Goal: Task Accomplishment & Management: Manage account settings

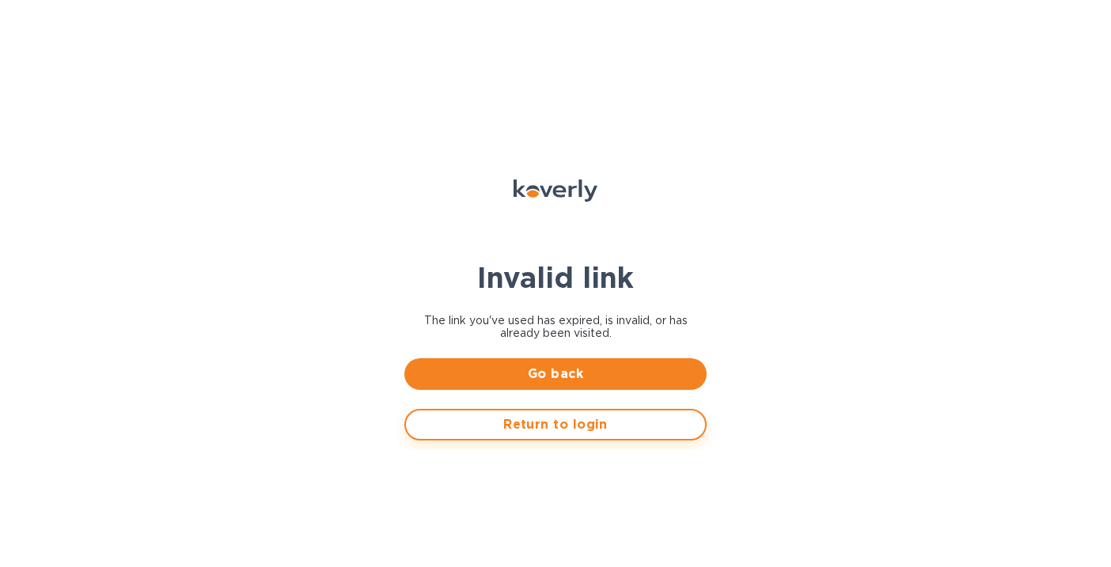
click at [506, 426] on span "Return to login" at bounding box center [556, 424] width 274 height 19
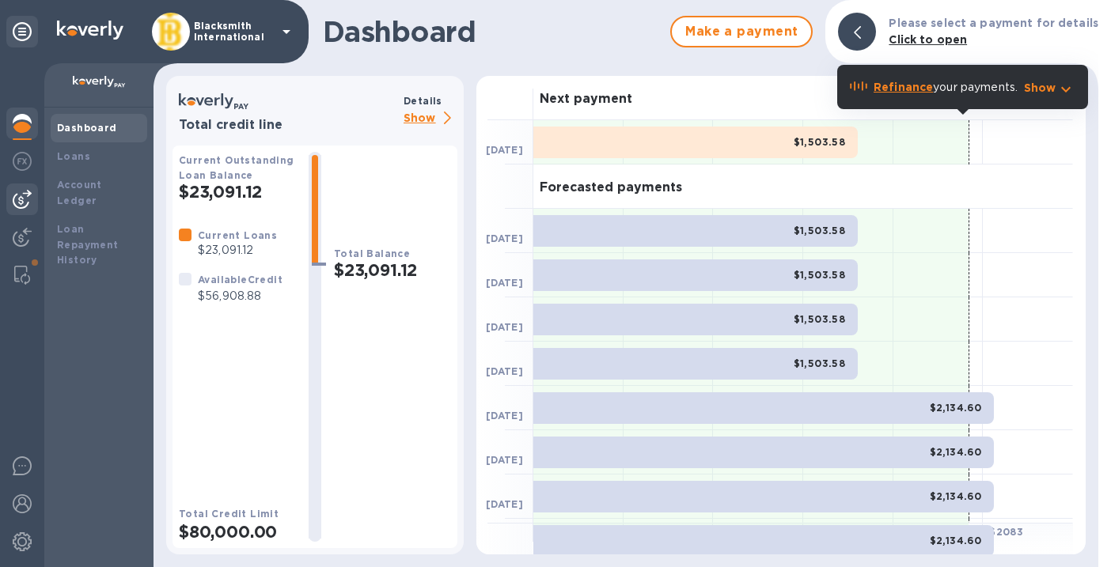
click at [23, 210] on div at bounding box center [22, 200] width 32 height 32
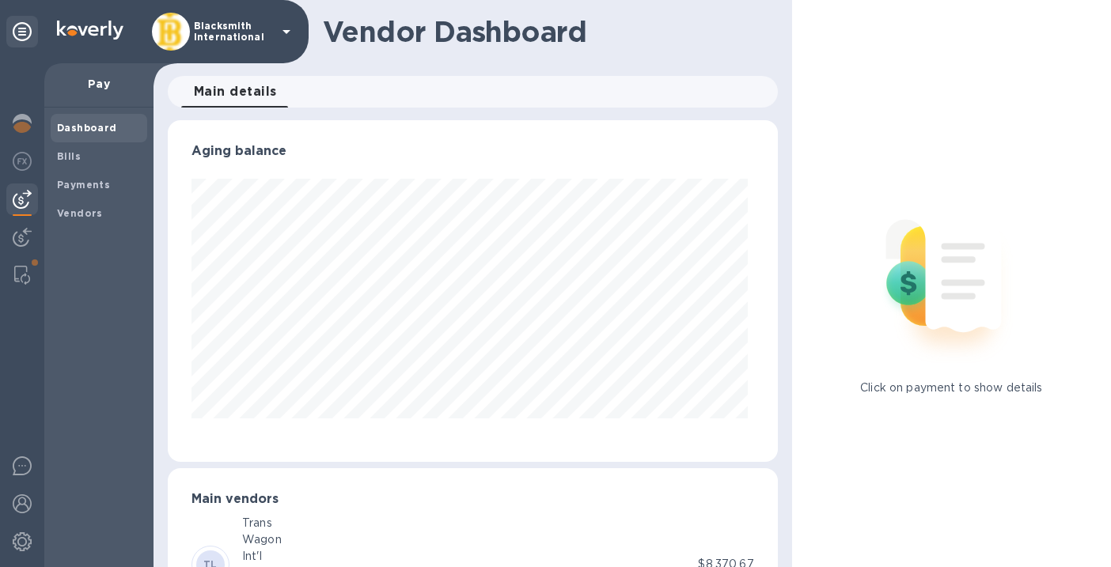
scroll to position [342, 604]
click at [79, 199] on div "Vendors" at bounding box center [99, 213] width 97 height 28
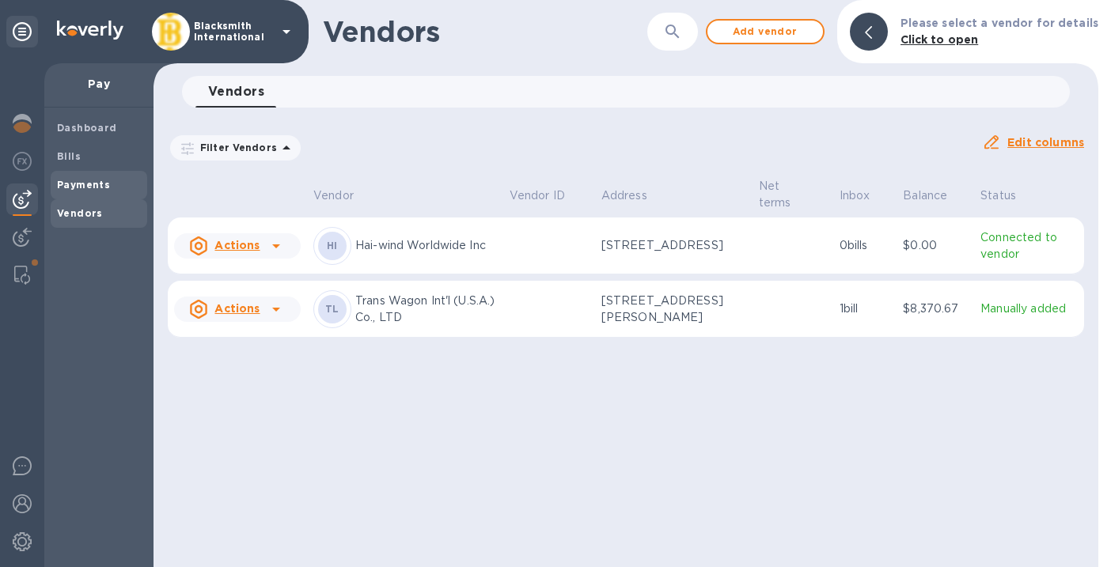
click at [79, 187] on b "Payments" at bounding box center [83, 185] width 53 height 12
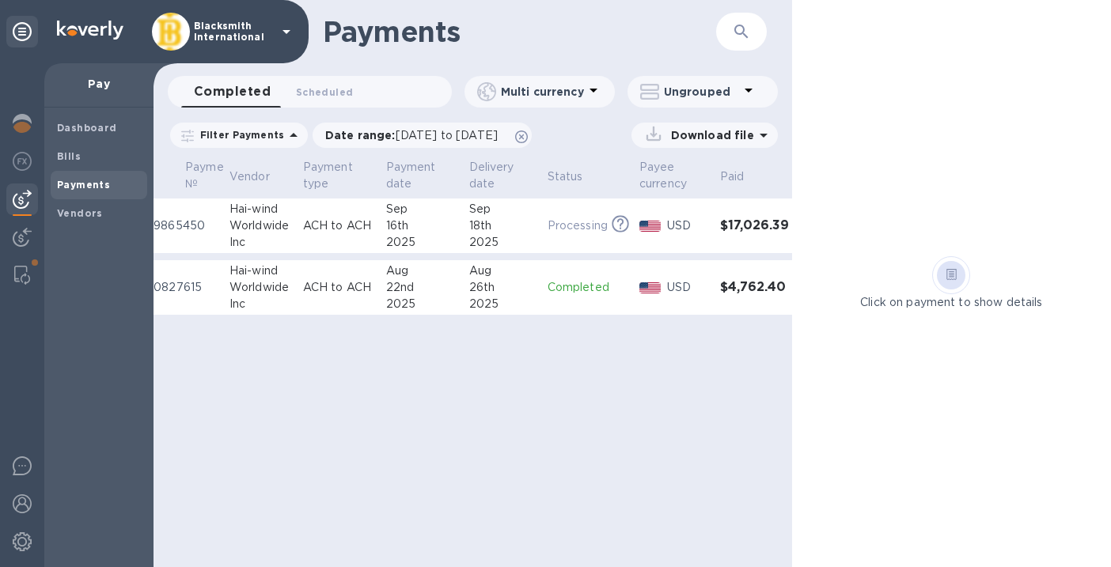
scroll to position [0, 67]
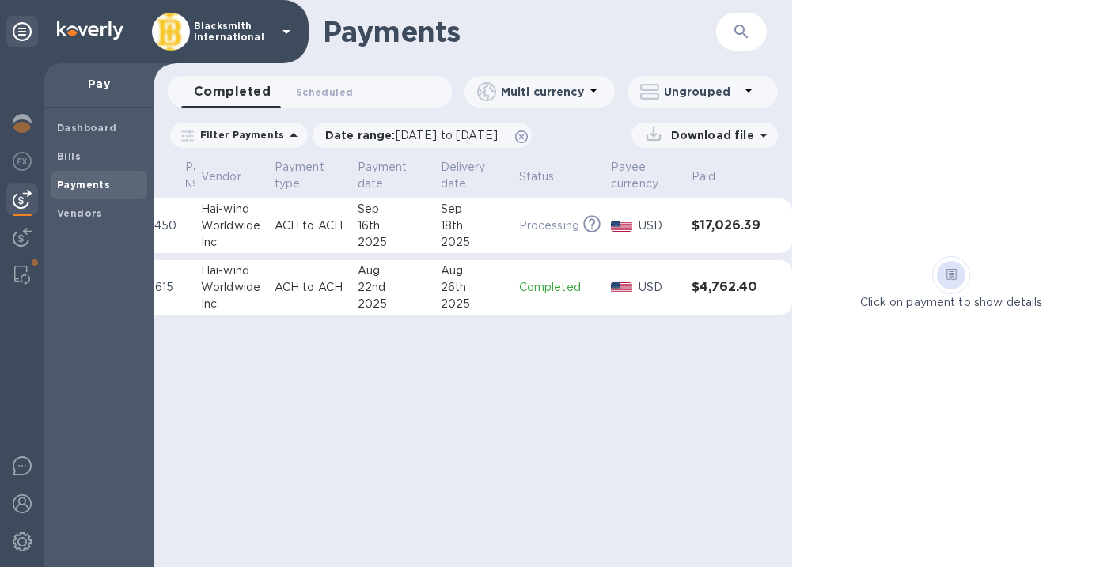
click at [504, 223] on div "18th" at bounding box center [474, 226] width 66 height 17
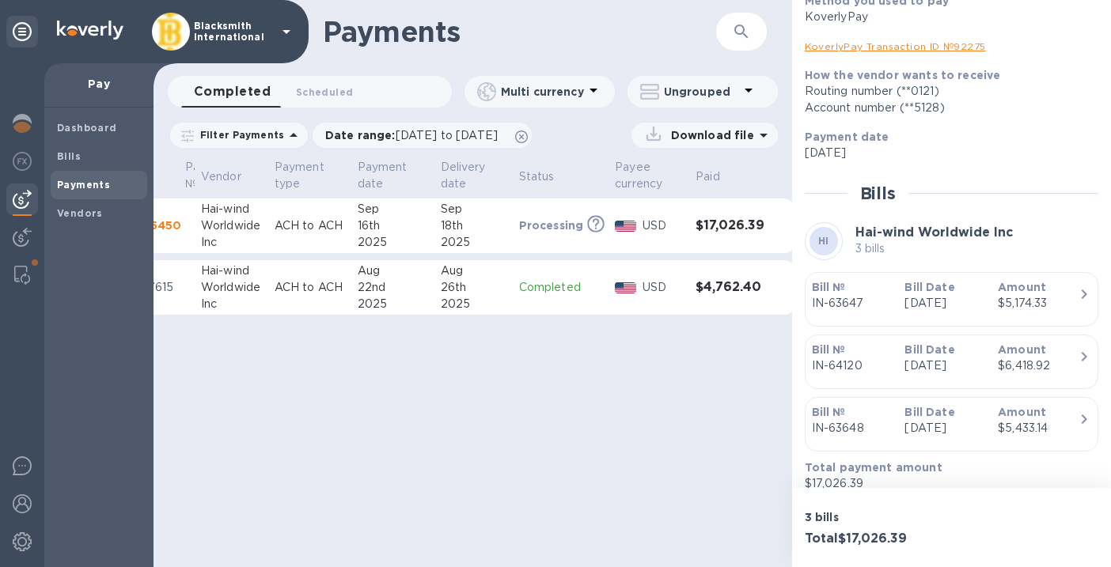
scroll to position [246, 0]
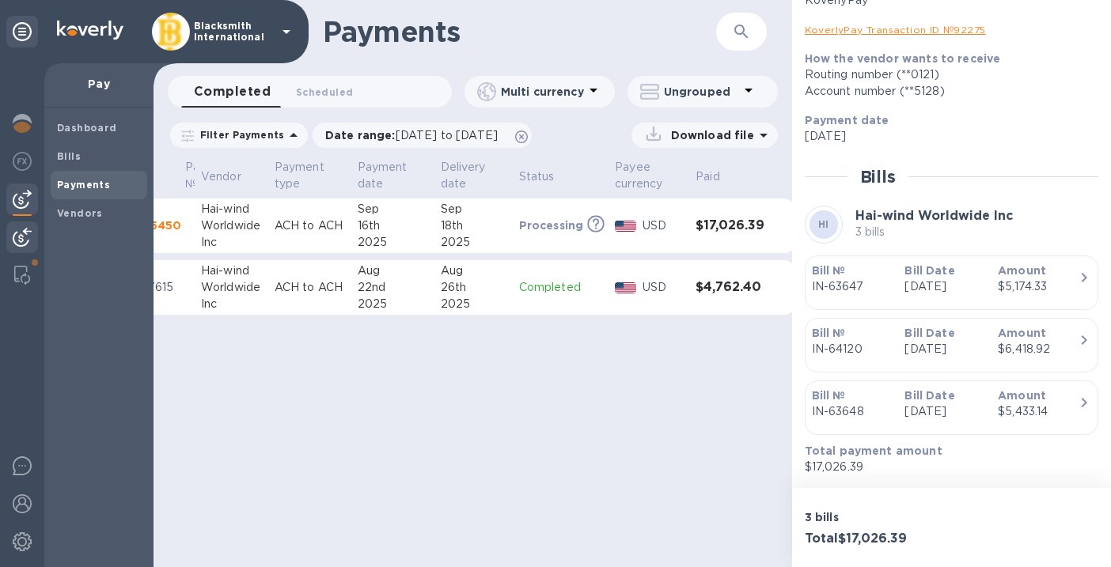
click at [27, 243] on img at bounding box center [22, 237] width 19 height 19
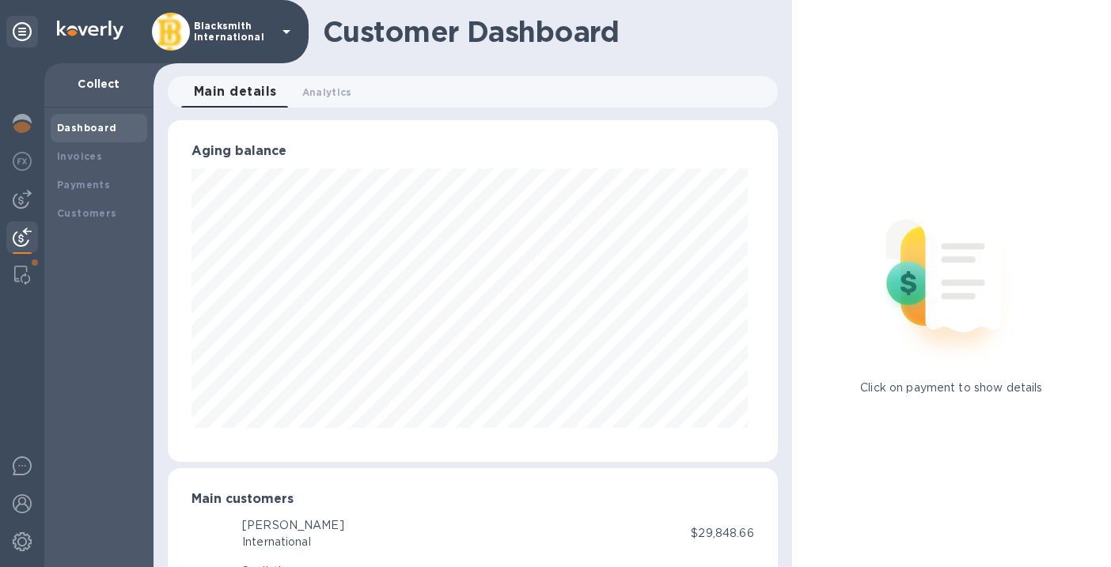
scroll to position [342, 604]
click at [13, 192] on img at bounding box center [22, 199] width 19 height 19
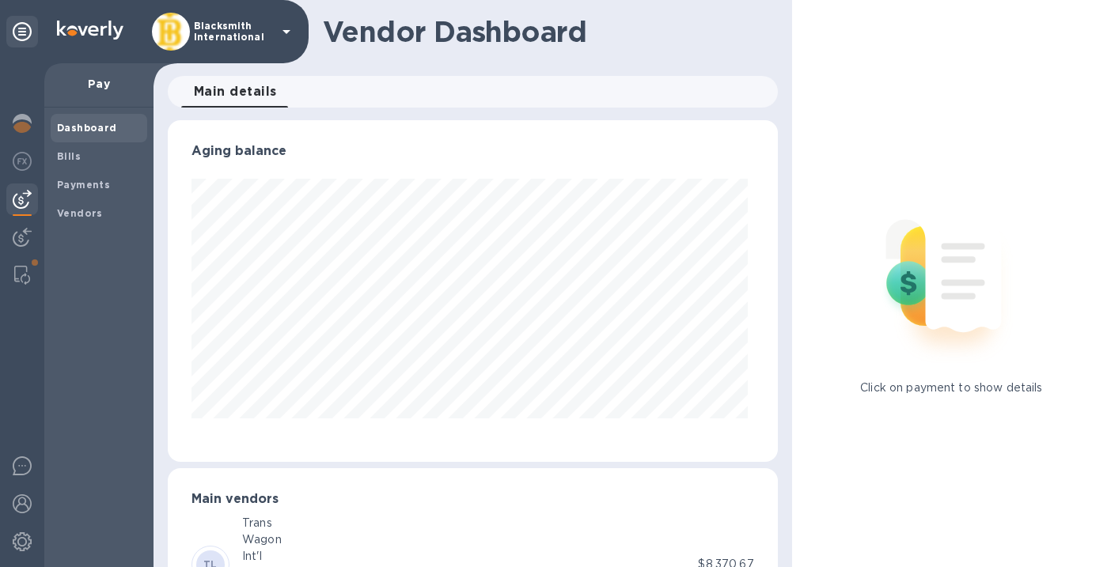
scroll to position [342, 604]
click at [17, 160] on img at bounding box center [22, 161] width 19 height 19
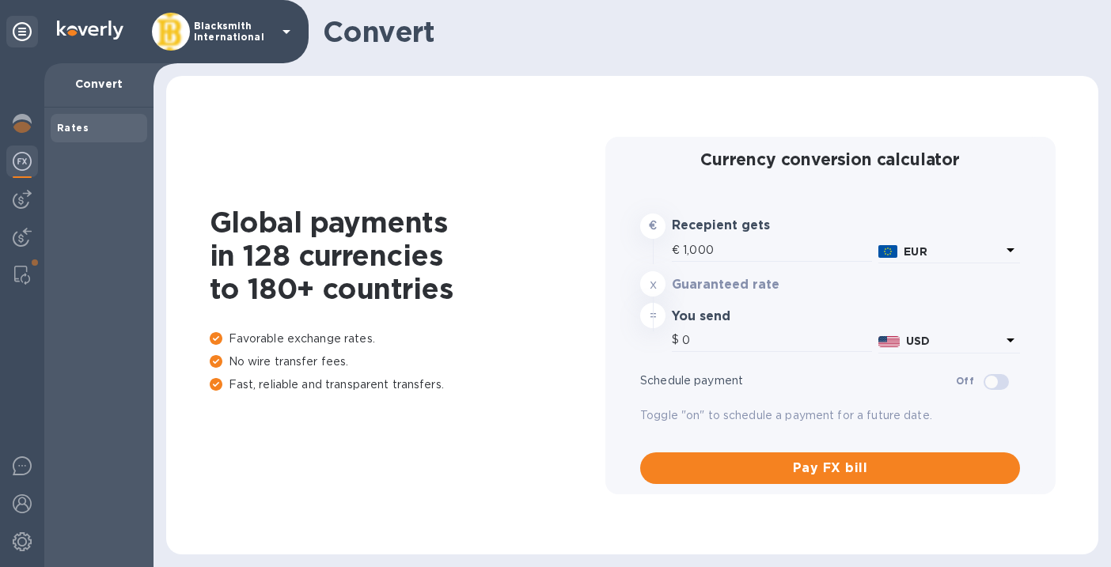
type input "1,191.65"
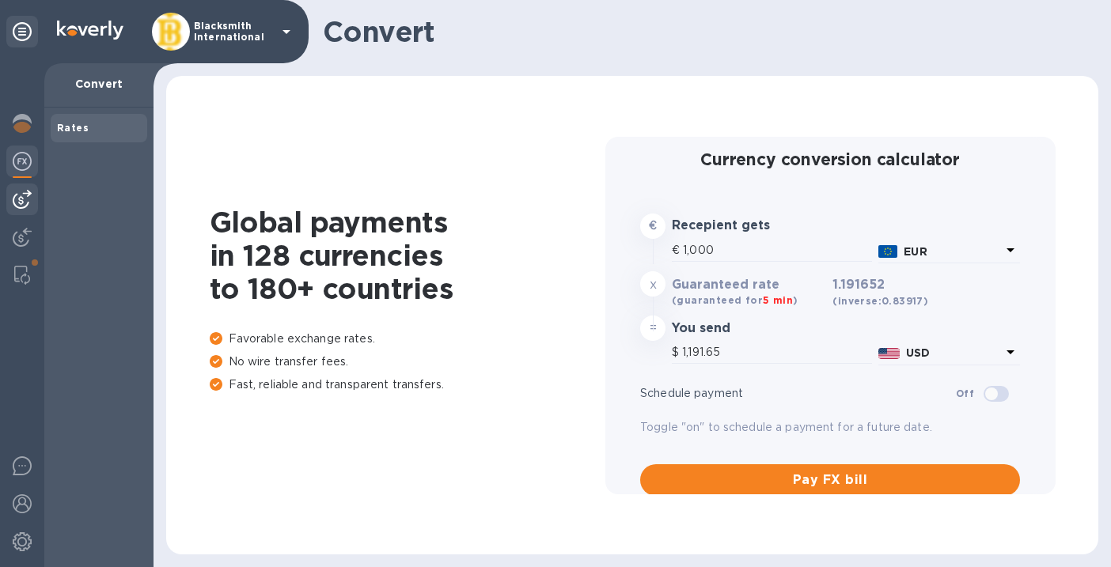
click at [25, 197] on img at bounding box center [22, 199] width 19 height 19
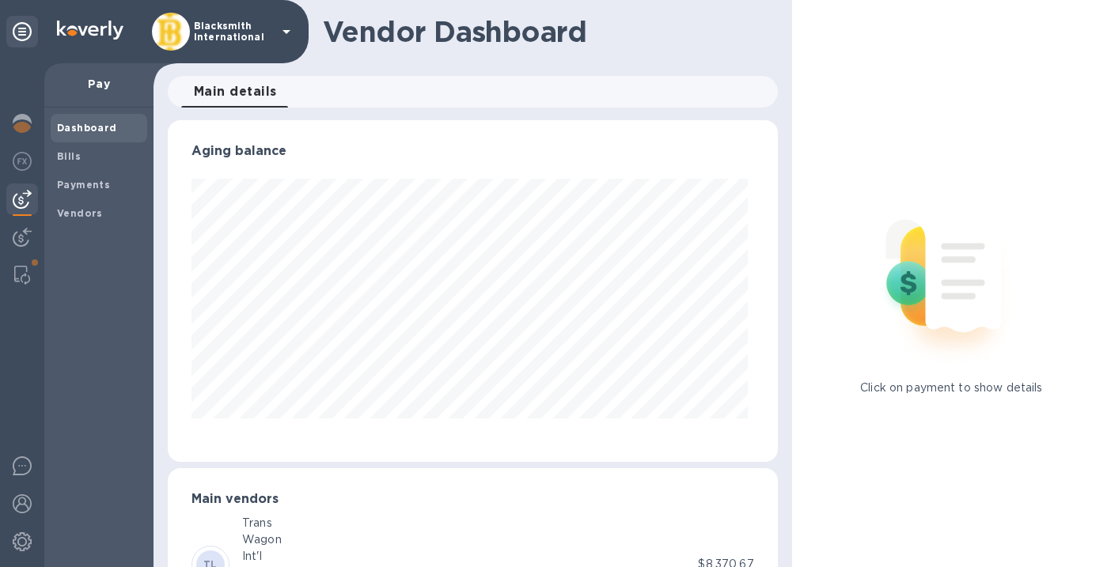
scroll to position [342, 604]
click at [216, 47] on div "Blacksmith International" at bounding box center [224, 32] width 144 height 38
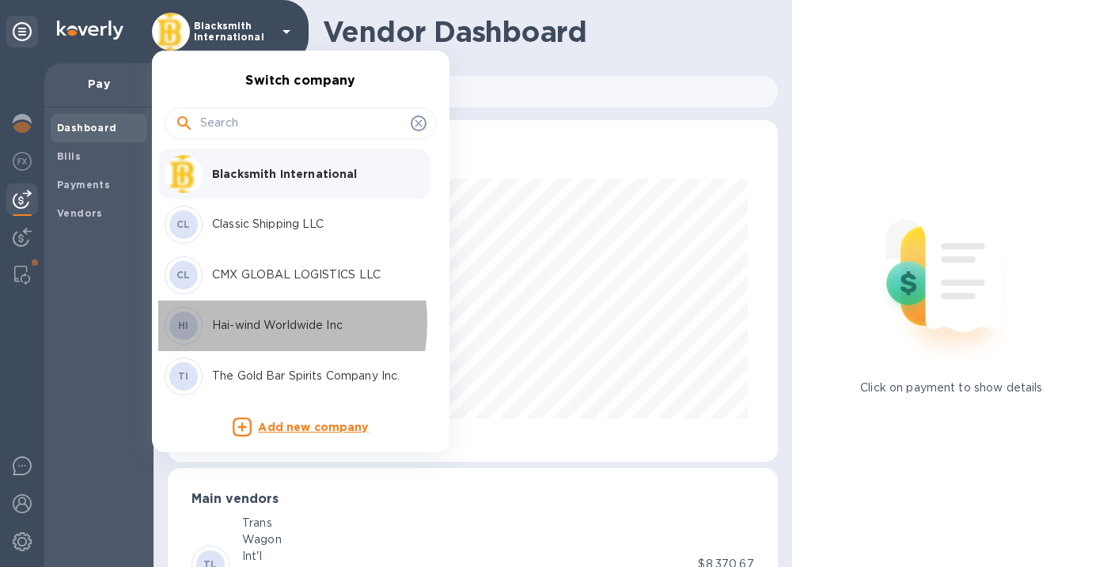
click at [237, 324] on p "Hai-wind Worldwide Inc" at bounding box center [311, 325] width 199 height 17
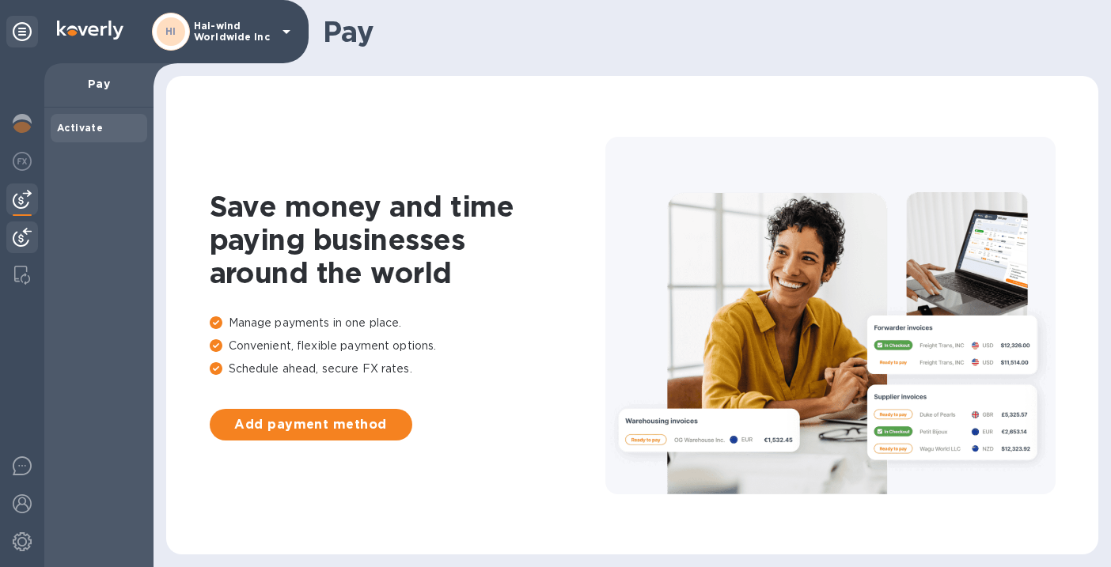
click at [19, 239] on img at bounding box center [22, 237] width 19 height 19
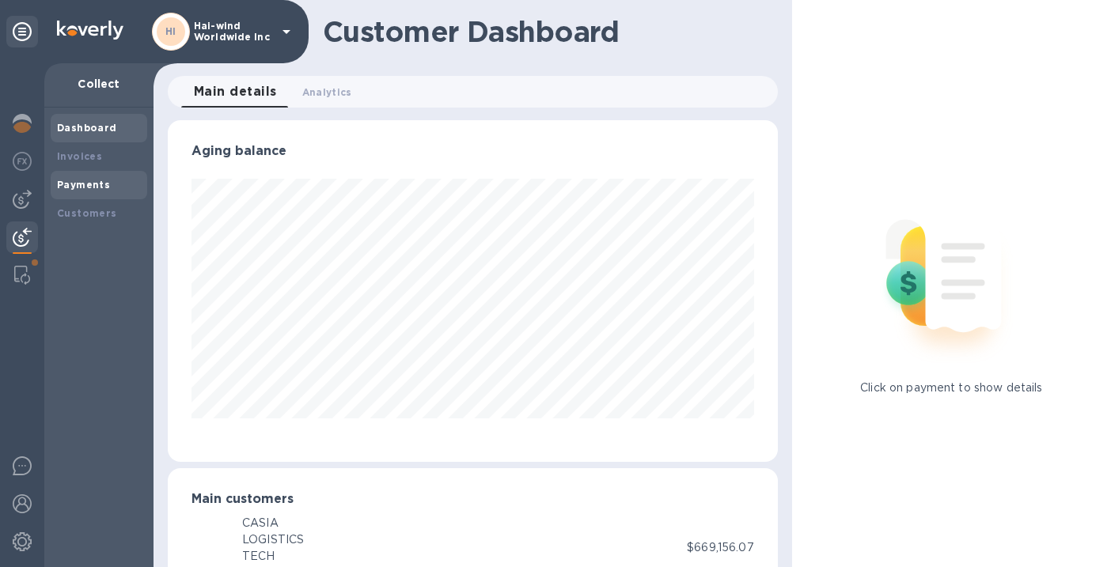
scroll to position [790984, 790722]
click at [90, 188] on b "Payments" at bounding box center [83, 185] width 53 height 12
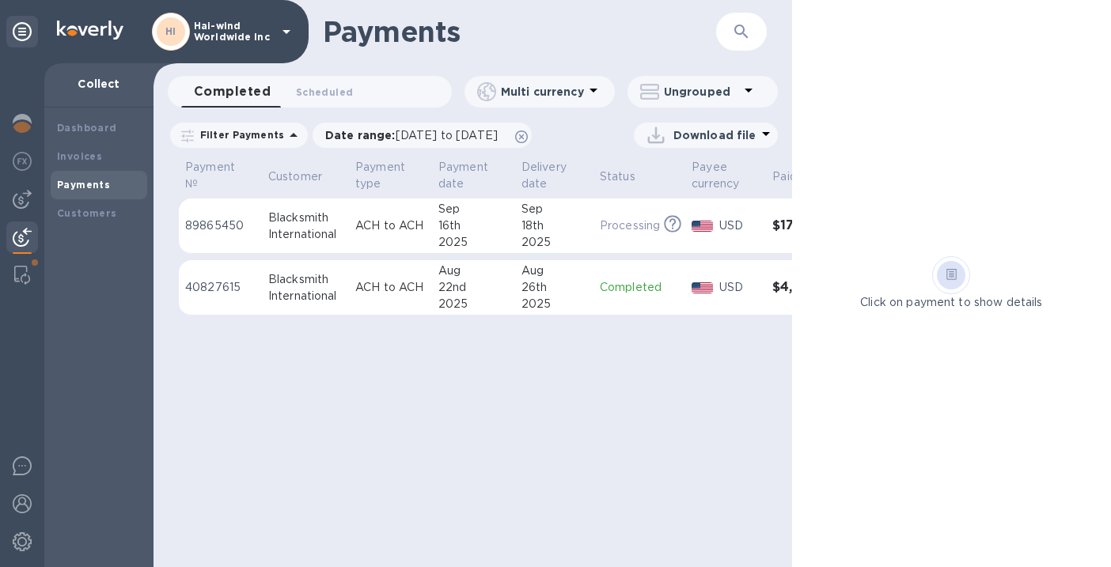
click at [252, 214] on td "89865450" at bounding box center [220, 226] width 83 height 55
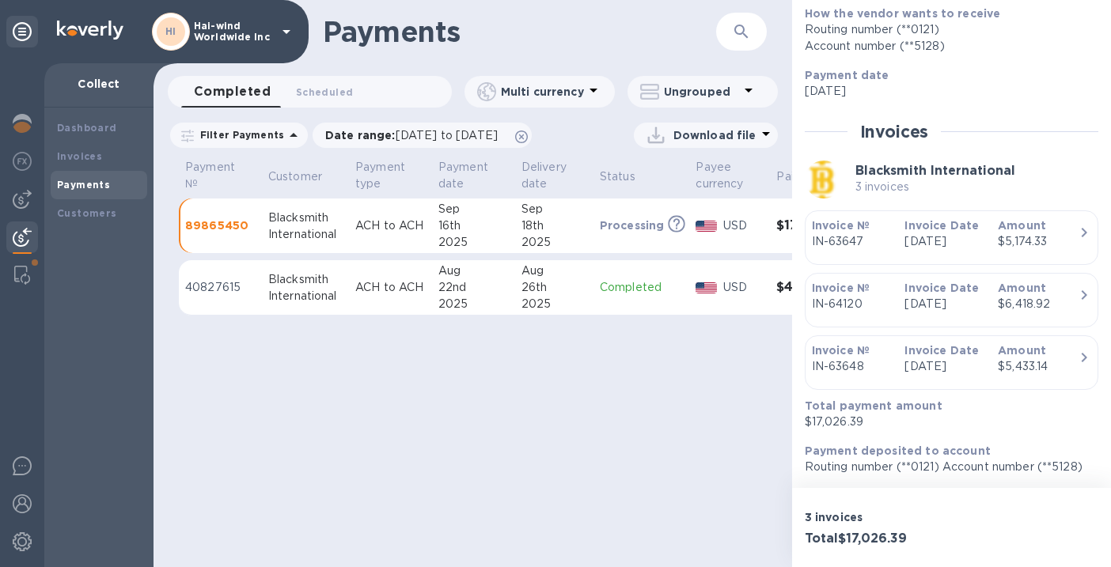
scroll to position [233, 0]
click at [92, 123] on b "Dashboard" at bounding box center [87, 128] width 60 height 12
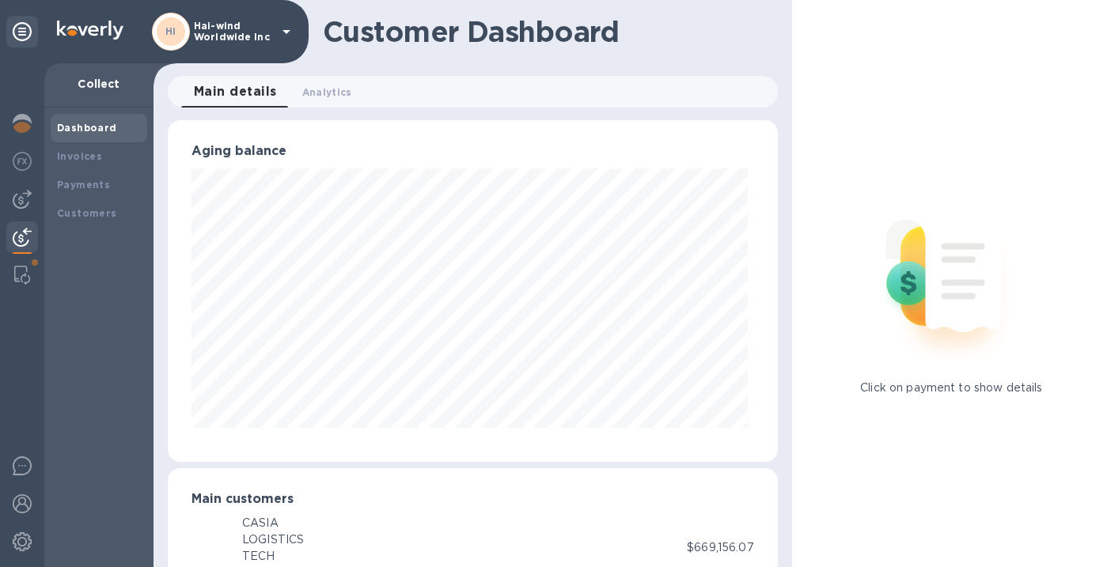
scroll to position [790984, 790722]
